Goal: Information Seeking & Learning: Learn about a topic

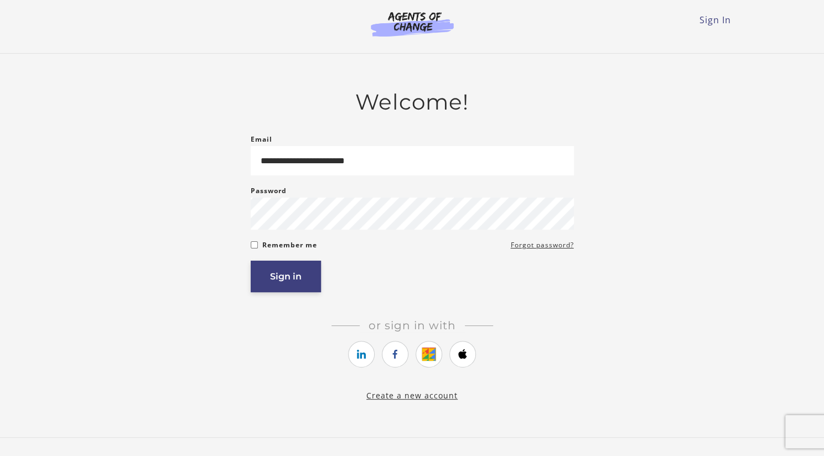
click at [281, 286] on button "Sign in" at bounding box center [286, 277] width 70 height 32
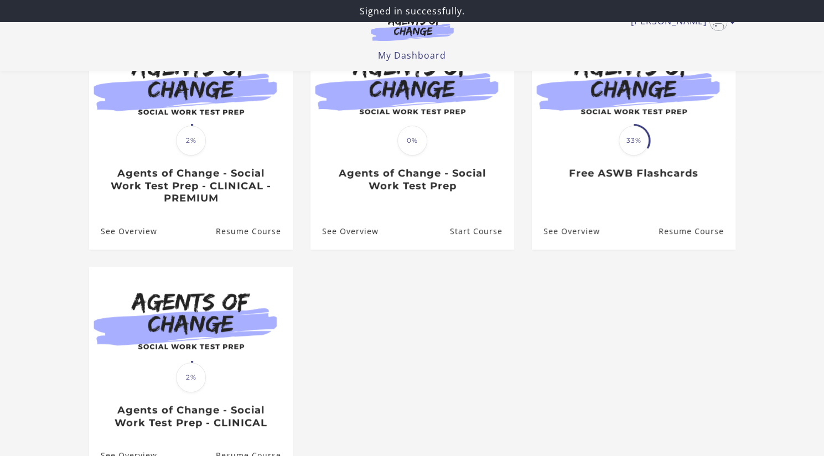
scroll to position [146, 0]
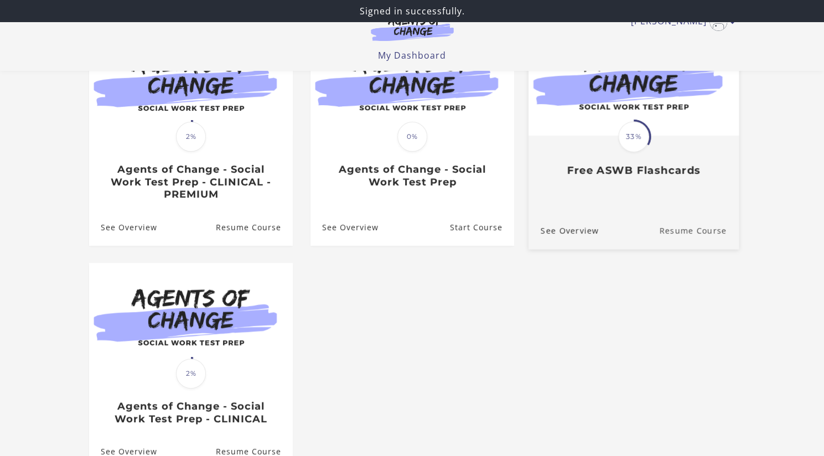
click at [675, 221] on link "Resume Course" at bounding box center [699, 229] width 80 height 37
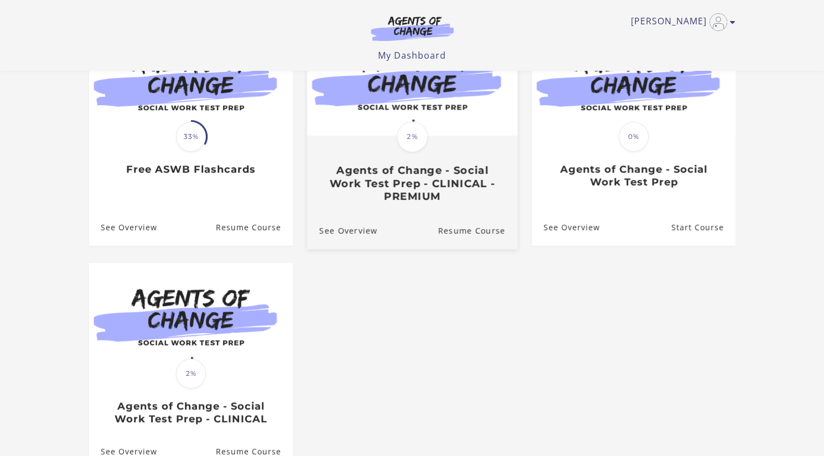
click at [465, 182] on h3 "Agents of Change - Social Work Test Prep - CLINICAL - PREMIUM" at bounding box center [412, 183] width 186 height 39
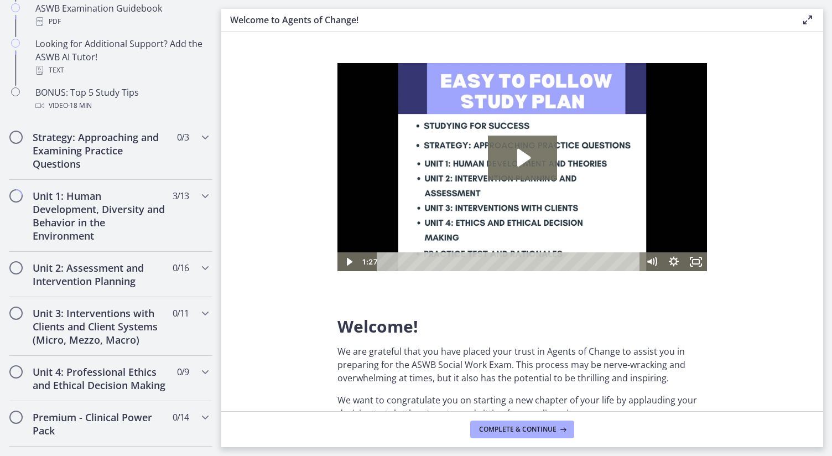
scroll to position [576, 0]
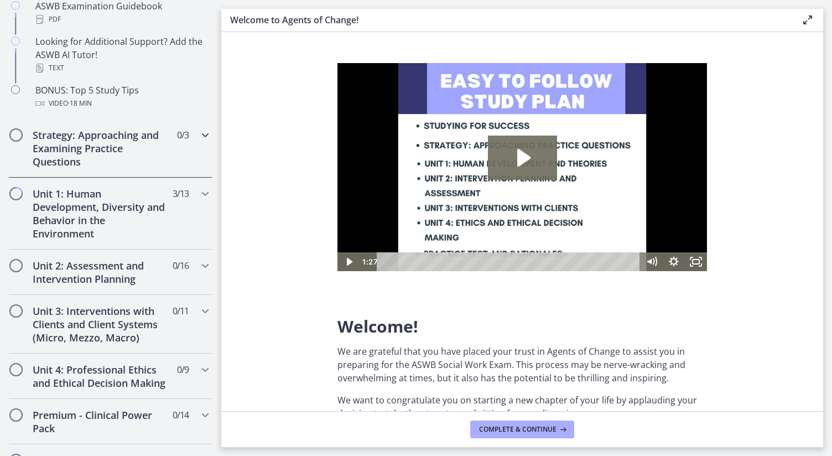
click at [98, 149] on h2 "Strategy: Approaching and Examining Practice Questions" at bounding box center [100, 148] width 135 height 40
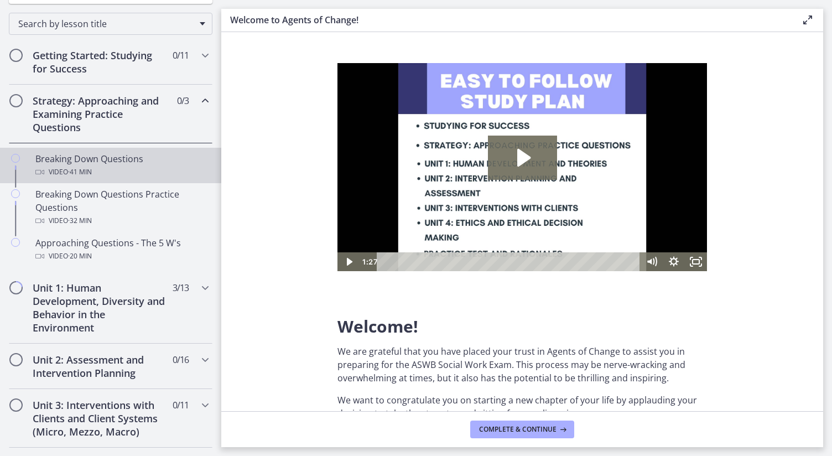
scroll to position [168, 0]
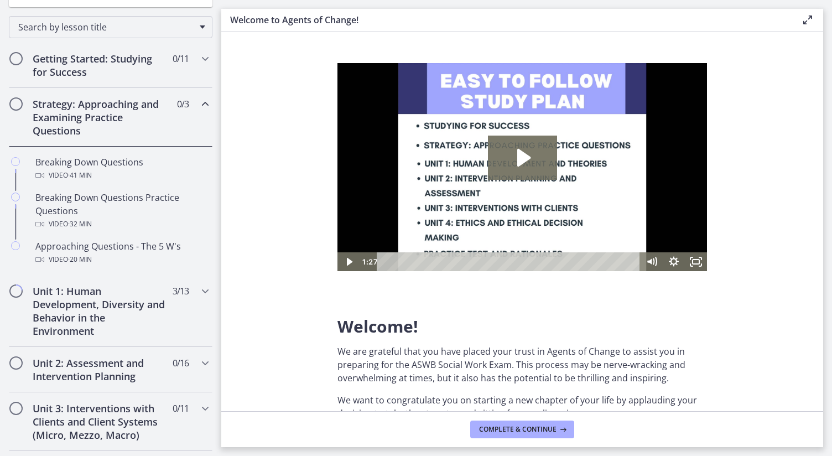
click at [100, 112] on h2 "Strategy: Approaching and Examining Practice Questions" at bounding box center [100, 117] width 135 height 40
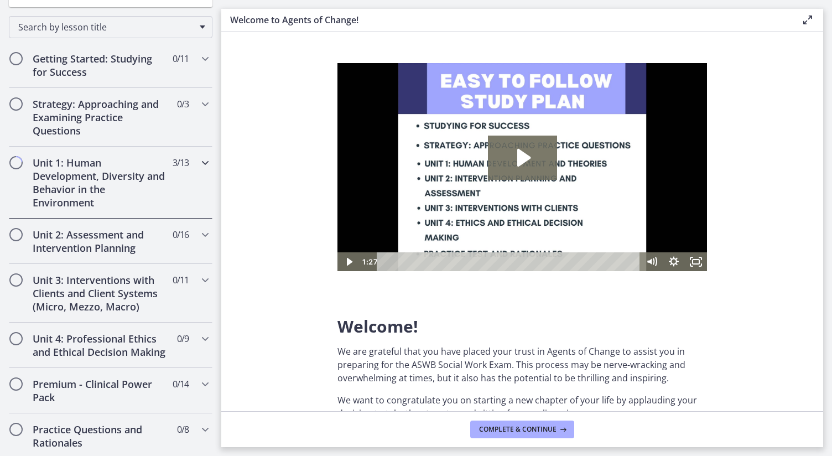
click at [102, 182] on h2 "Unit 1: Human Development, Diversity and Behavior in the Environment" at bounding box center [100, 182] width 135 height 53
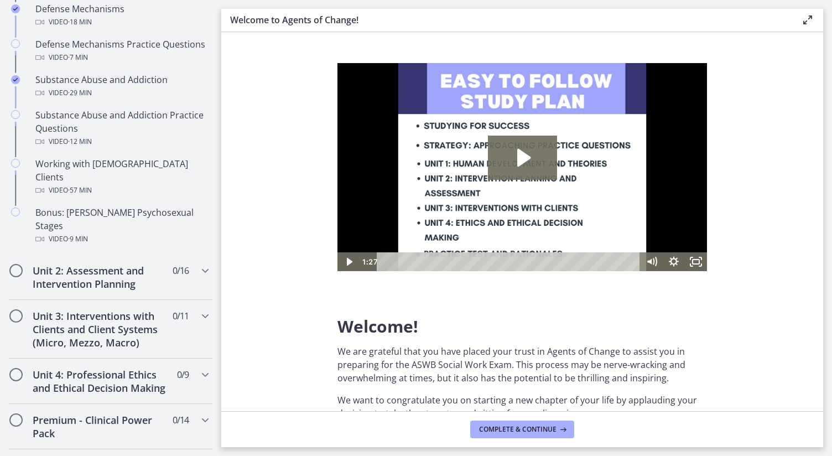
scroll to position [697, 0]
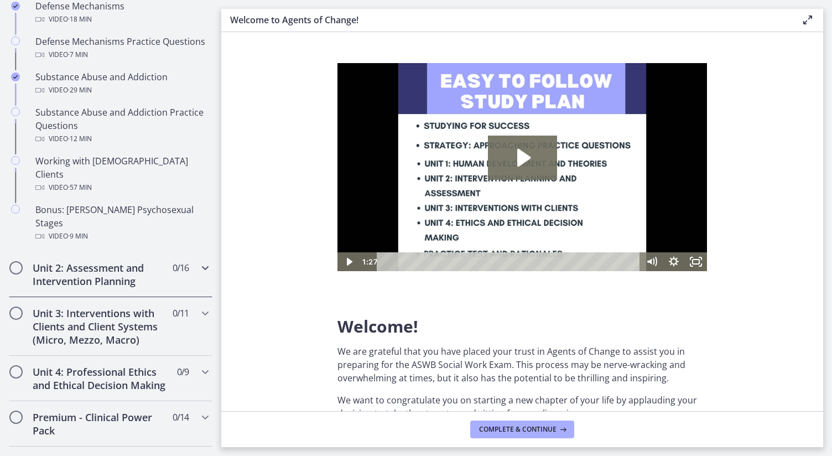
click at [141, 261] on h2 "Unit 2: Assessment and Intervention Planning" at bounding box center [100, 274] width 135 height 27
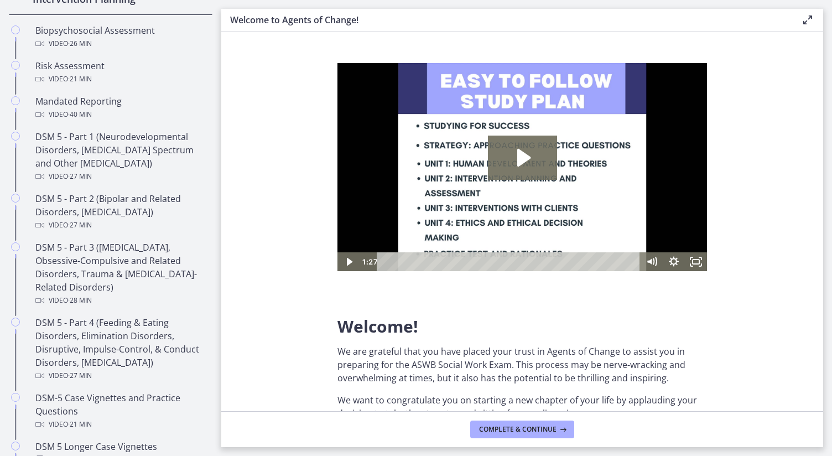
scroll to position [409, 0]
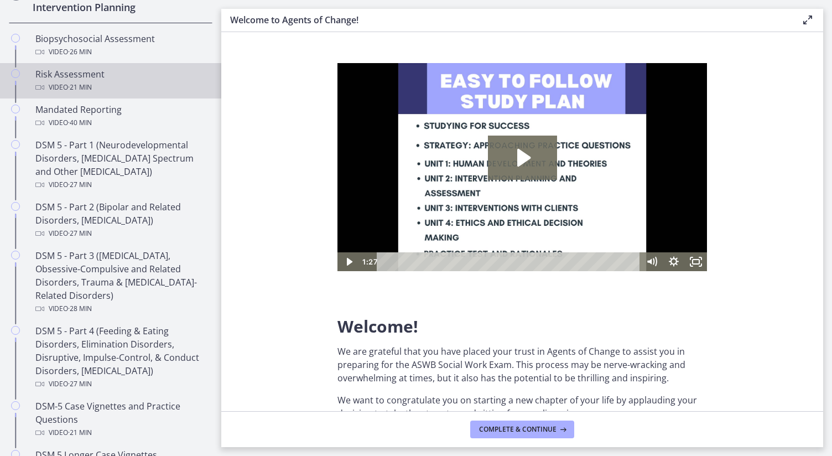
click at [100, 81] on div "Video · 21 min" at bounding box center [121, 87] width 173 height 13
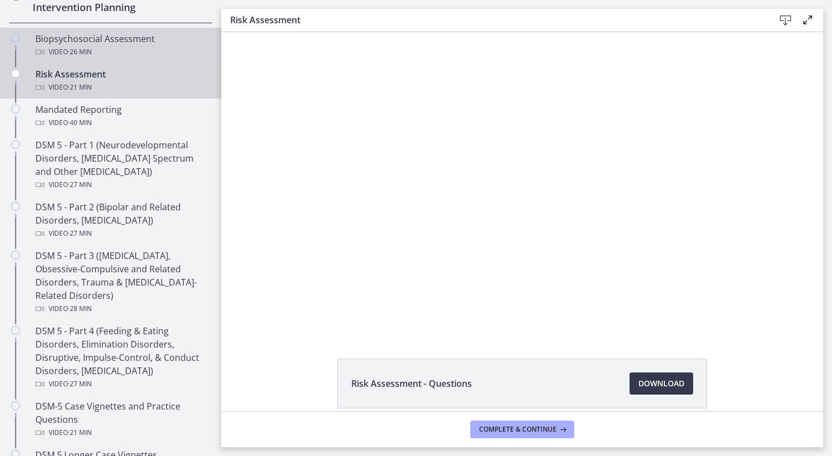
click at [108, 39] on div "Biopsychosocial Assessment Video · 26 min" at bounding box center [121, 45] width 173 height 27
click at [141, 89] on div "Video · 21 min" at bounding box center [121, 87] width 173 height 13
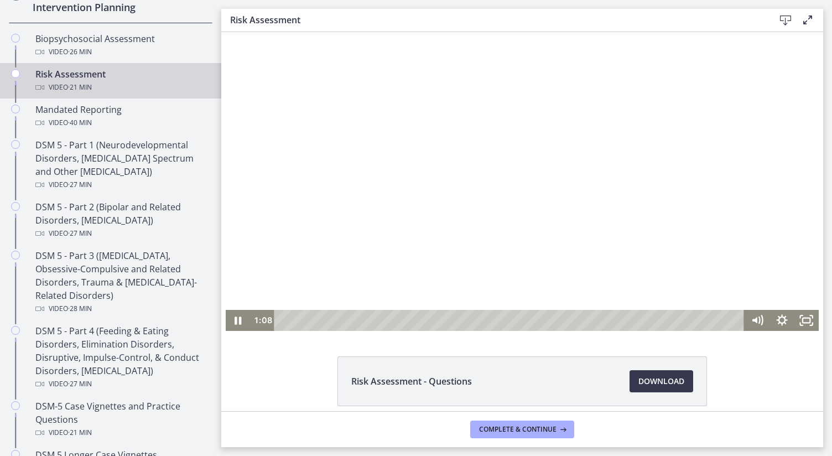
click at [304, 319] on div "Playbar" at bounding box center [307, 320] width 7 height 7
click at [300, 319] on div "0:57" at bounding box center [510, 320] width 455 height 21
click at [236, 323] on icon "Pause" at bounding box center [238, 321] width 7 height 8
click at [231, 322] on icon "Play Video" at bounding box center [238, 320] width 25 height 21
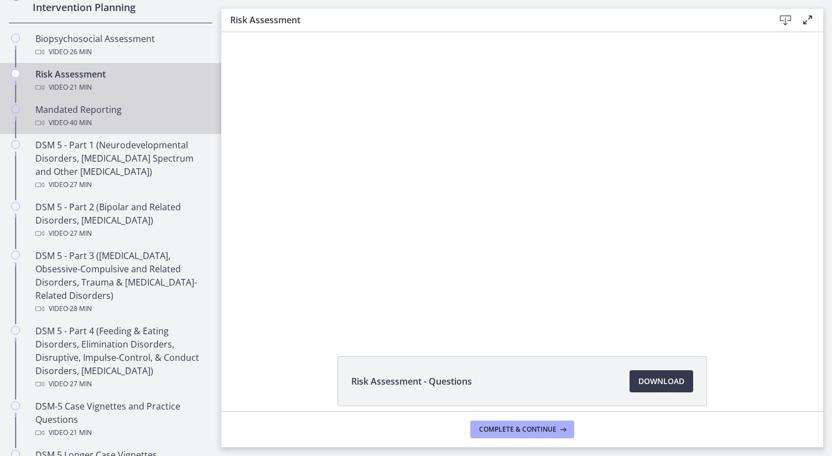
click at [137, 108] on div "Mandated Reporting Video · 40 min" at bounding box center [121, 116] width 173 height 27
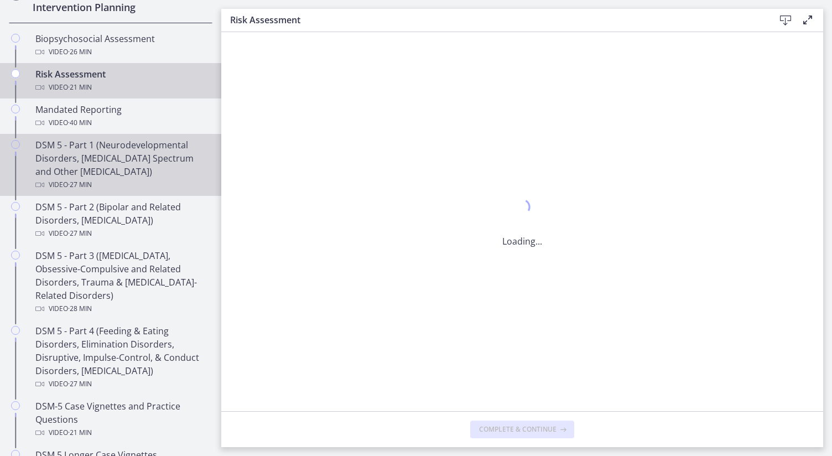
click at [141, 173] on div "DSM 5 - Part 1 (Neurodevelopmental Disorders, [MEDICAL_DATA] Spectrum and Other…" at bounding box center [121, 164] width 173 height 53
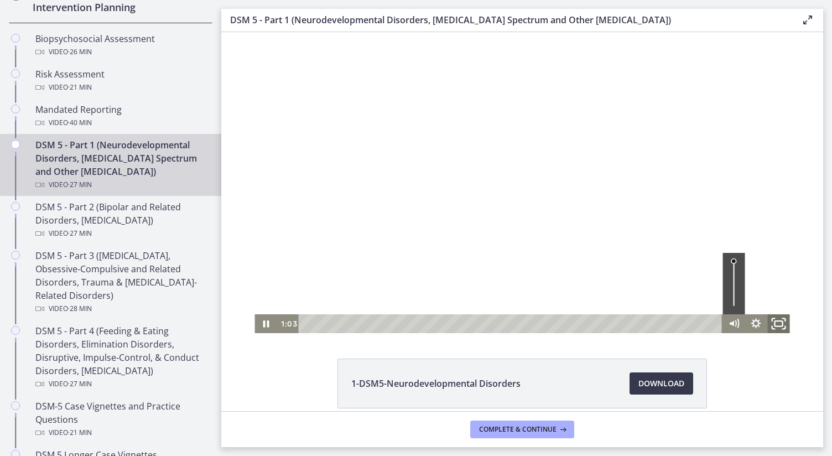
click at [775, 325] on icon "Fullscreen" at bounding box center [778, 324] width 27 height 23
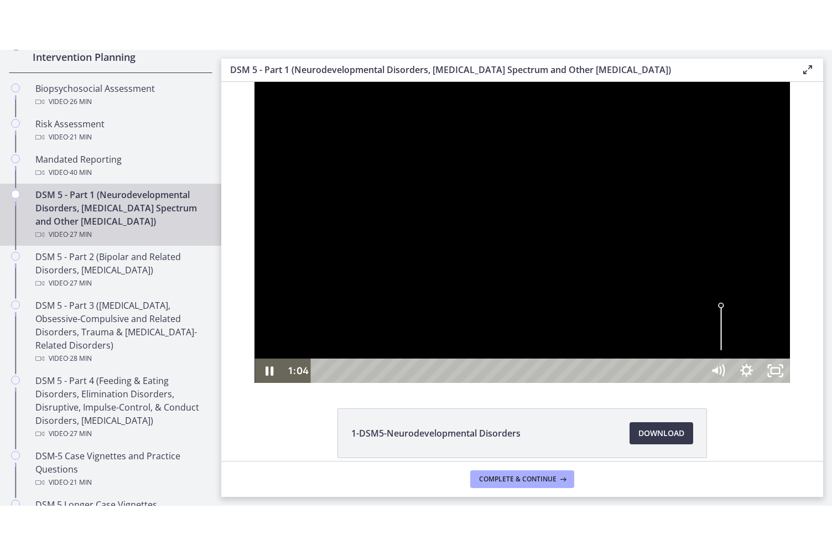
scroll to position [358, 0]
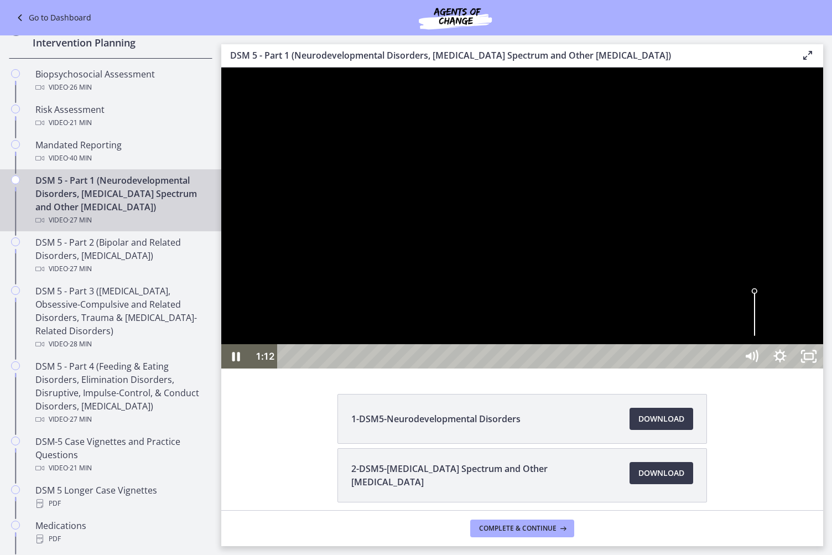
click at [771, 314] on div at bounding box center [522, 218] width 602 height 301
drag, startPoint x: 771, startPoint y: 314, endPoint x: 821, endPoint y: 312, distance: 50.4
click at [821, 312] on div at bounding box center [522, 218] width 602 height 301
click at [588, 279] on div at bounding box center [522, 218] width 602 height 301
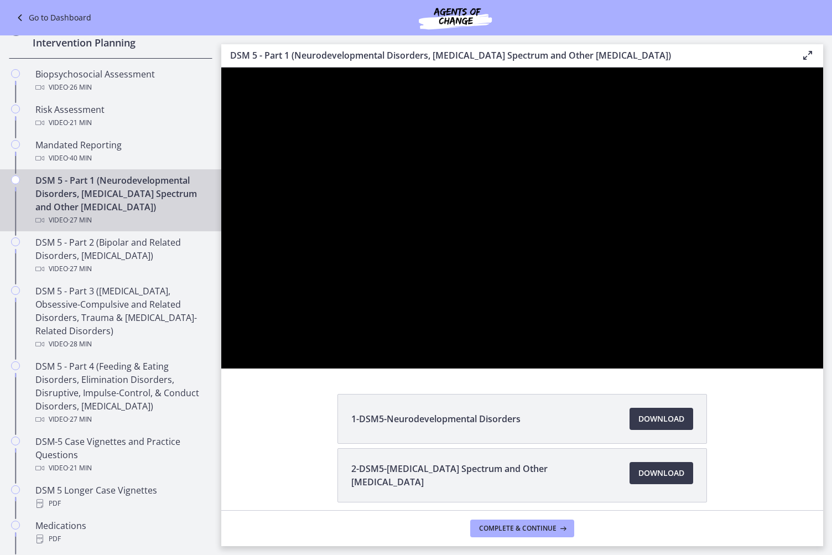
click at [702, 369] on div at bounding box center [522, 218] width 602 height 301
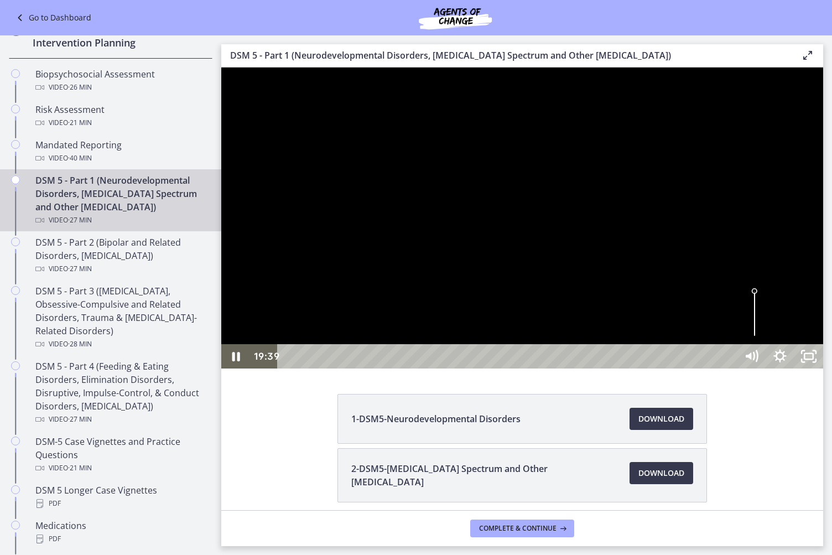
click at [730, 369] on div "Playbar" at bounding box center [509, 356] width 442 height 24
click at [716, 369] on div "Playbar" at bounding box center [509, 356] width 442 height 24
click at [687, 369] on div "16:34" at bounding box center [509, 356] width 442 height 24
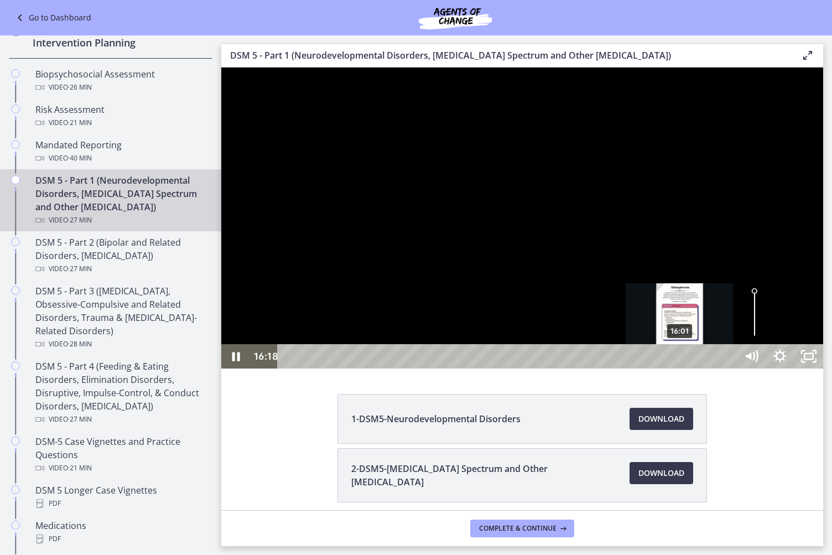
click at [671, 369] on div "16:01" at bounding box center [509, 356] width 442 height 24
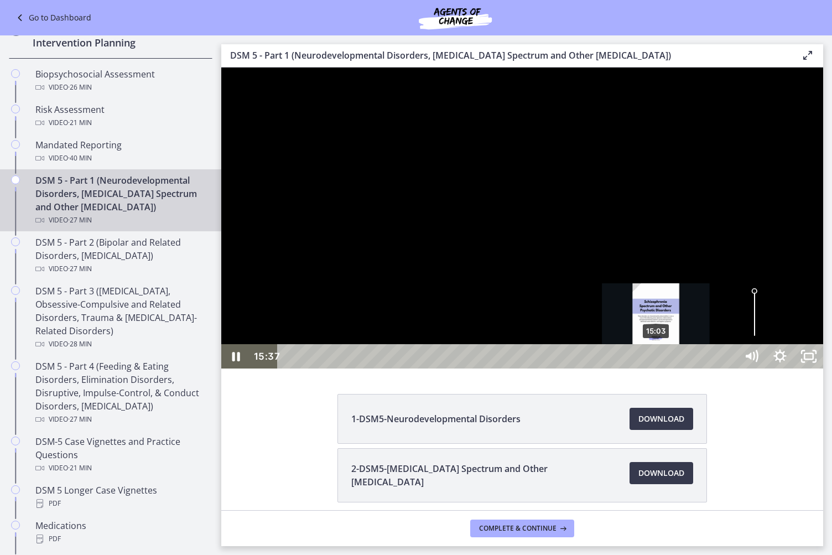
click at [649, 369] on div "15:03" at bounding box center [509, 356] width 442 height 24
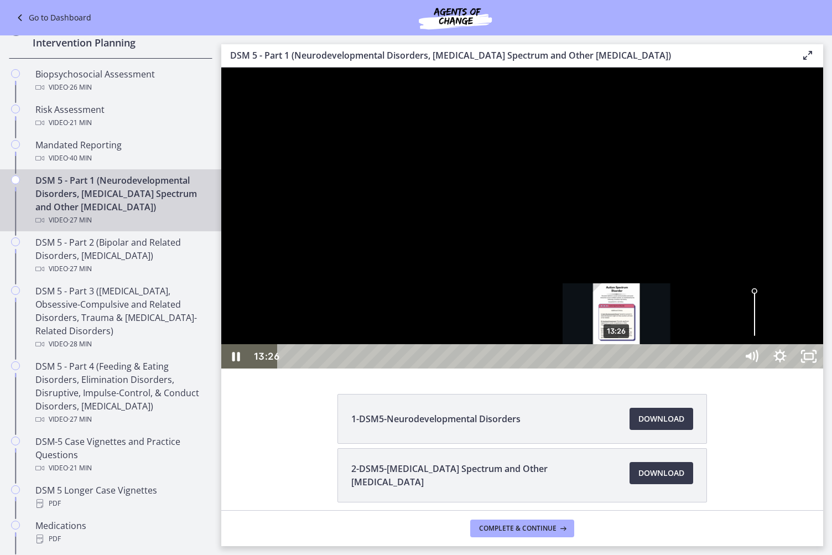
click at [618, 369] on div "13:26" at bounding box center [509, 356] width 442 height 24
click at [633, 369] on div "14:03" at bounding box center [509, 356] width 442 height 24
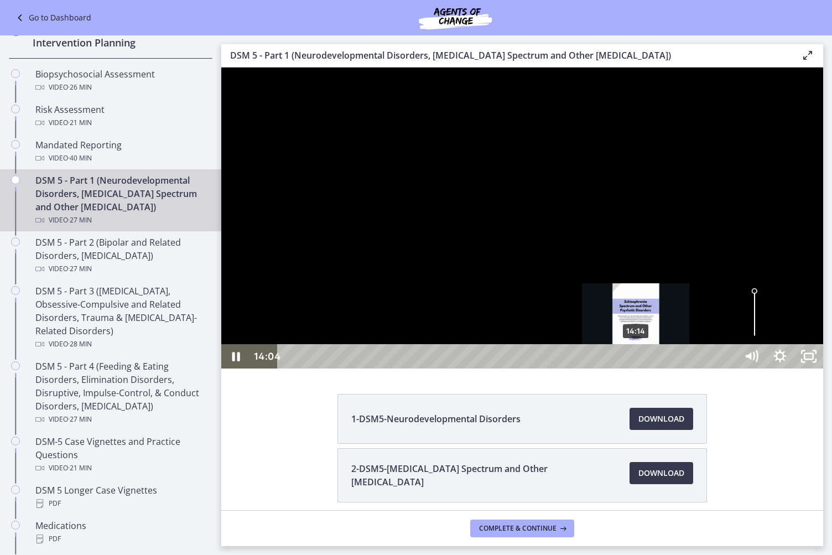
click at [637, 369] on div "14:14" at bounding box center [509, 356] width 442 height 24
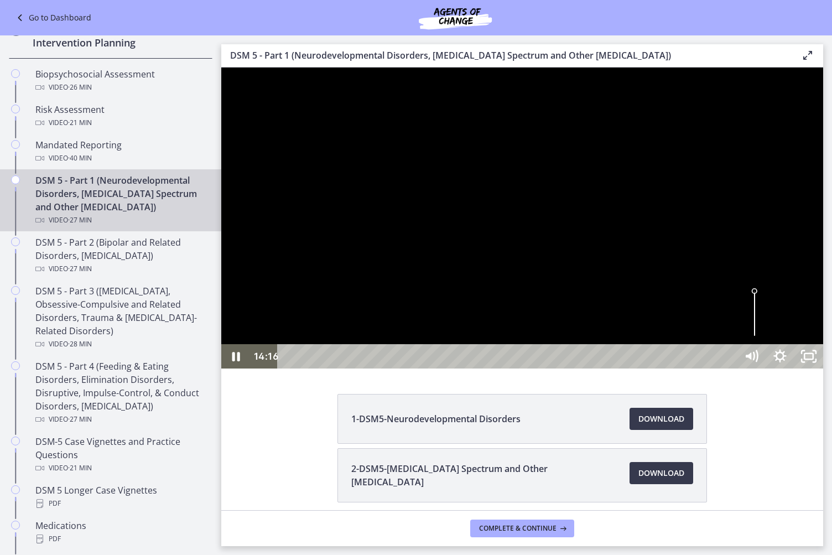
click at [779, 330] on div at bounding box center [522, 218] width 602 height 301
